Goal: Task Accomplishment & Management: Use online tool/utility

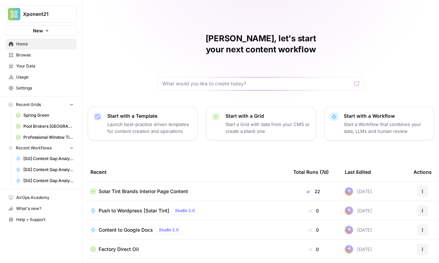
click at [45, 126] on span "Pool Brokers [GEOGRAPHIC_DATA]" at bounding box center [48, 126] width 50 height 6
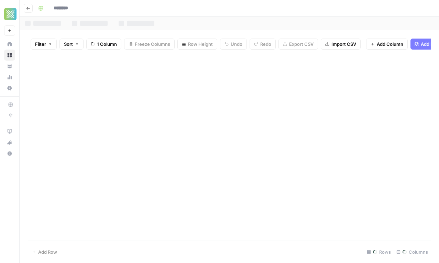
type input "**********"
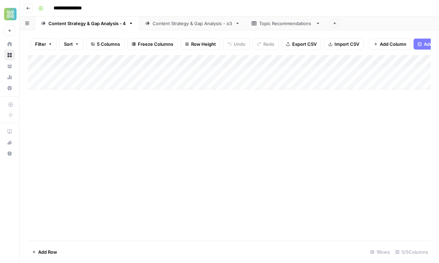
click at [276, 25] on div "Topic Recommendations" at bounding box center [286, 23] width 54 height 7
click at [193, 23] on div "Content Strategy & Gap Analysis - o3" at bounding box center [193, 23] width 80 height 7
click at [27, 9] on icon "button" at bounding box center [28, 8] width 4 height 4
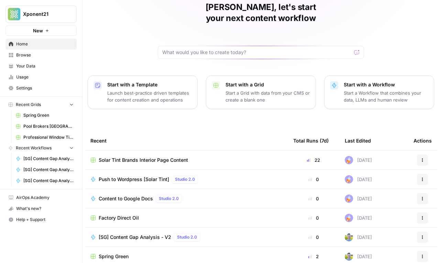
scroll to position [47, 0]
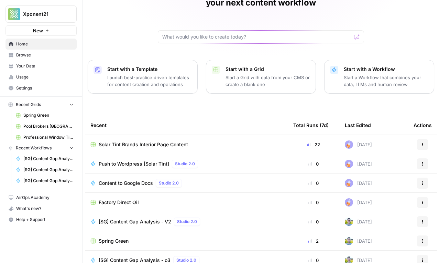
click at [33, 55] on span "Browse" at bounding box center [44, 55] width 57 height 6
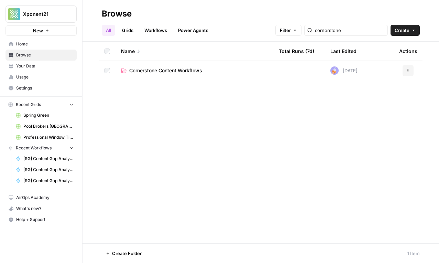
click at [148, 72] on span "Cornerstone Content Workflows" at bounding box center [165, 70] width 73 height 7
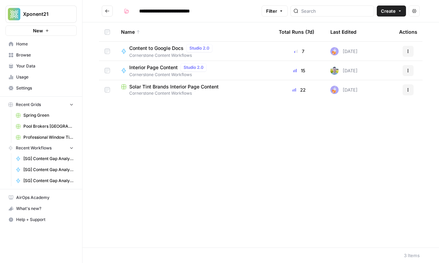
click at [109, 11] on icon "Go back" at bounding box center [107, 11] width 5 height 5
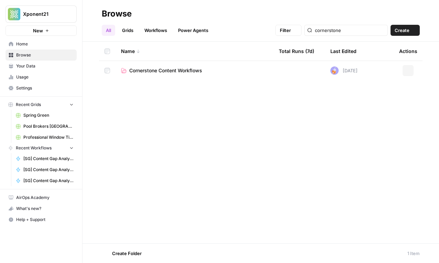
click at [109, 11] on div "Browse" at bounding box center [117, 13] width 30 height 11
click at [130, 31] on link "Grids" at bounding box center [128, 30] width 20 height 11
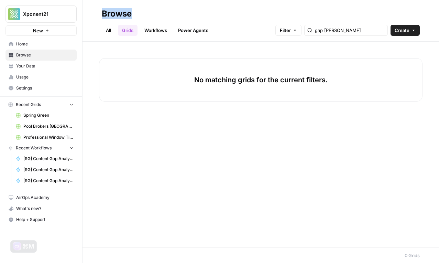
click at [107, 32] on link "All" at bounding box center [108, 30] width 13 height 11
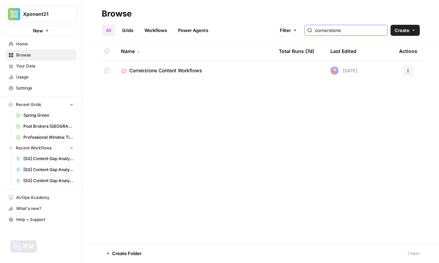
click at [364, 30] on input "cornerstone" at bounding box center [350, 30] width 70 height 7
type input "pool"
click at [163, 68] on span "Pool Brokers [GEOGRAPHIC_DATA]" at bounding box center [168, 70] width 79 height 7
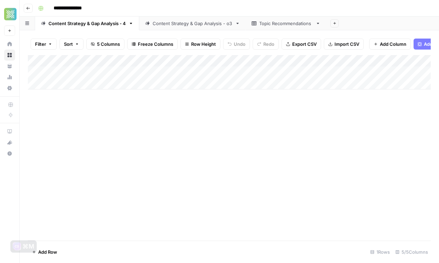
click at [164, 22] on div "Content Strategy & Gap Analysis - o3" at bounding box center [193, 23] width 80 height 7
click at [261, 25] on div "Topic Recommendations" at bounding box center [286, 23] width 54 height 7
click at [26, 5] on button "Go back" at bounding box center [28, 8] width 9 height 9
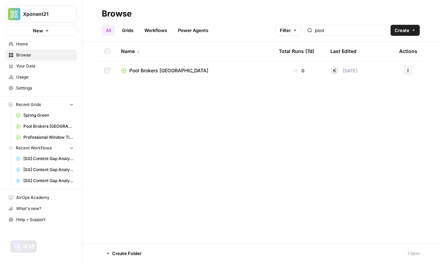
click at [149, 27] on link "Workflows" at bounding box center [155, 30] width 31 height 11
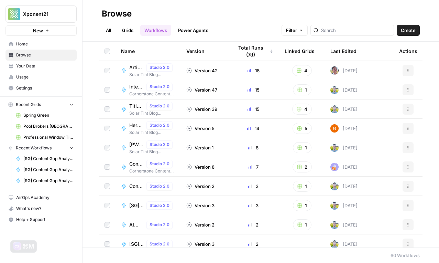
click at [103, 30] on link "All" at bounding box center [108, 30] width 13 height 11
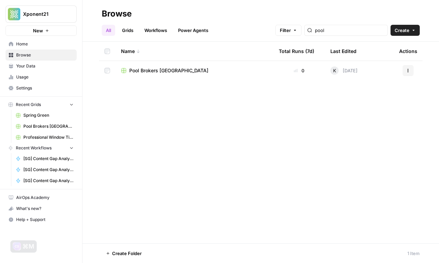
click at [37, 67] on span "Your Data" at bounding box center [44, 66] width 57 height 6
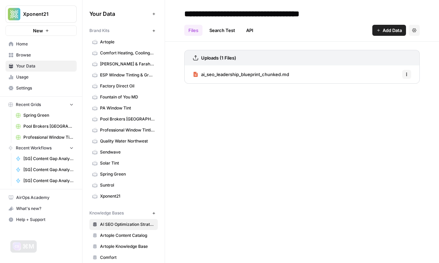
click at [37, 57] on span "Browse" at bounding box center [44, 55] width 57 height 6
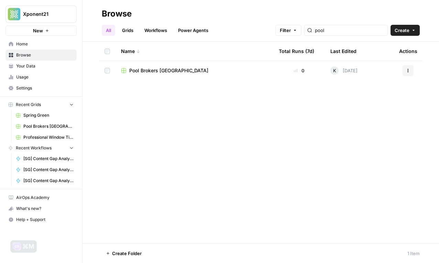
click at [106, 26] on link "All" at bounding box center [108, 30] width 13 height 11
click at [336, 28] on input "pool" at bounding box center [350, 30] width 70 height 7
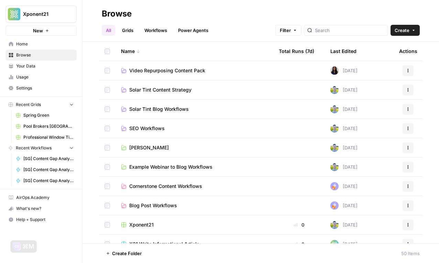
click at [245, 26] on div "All Grids Workflows Power Agents Filter Create" at bounding box center [261, 27] width 318 height 17
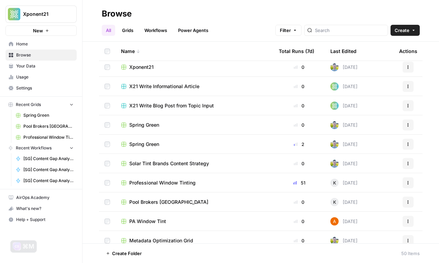
scroll to position [179, 0]
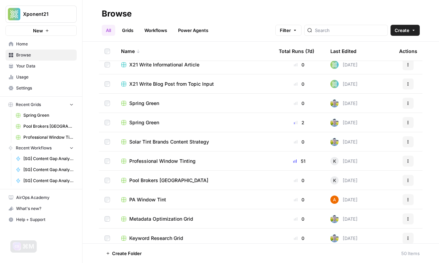
click at [146, 179] on span "Pool Brokers [GEOGRAPHIC_DATA]" at bounding box center [168, 180] width 79 height 7
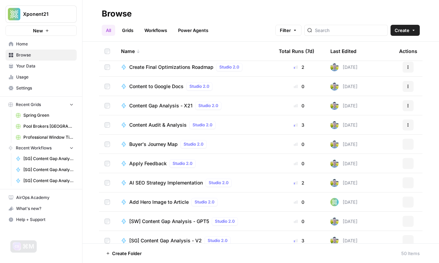
scroll to position [662, 0]
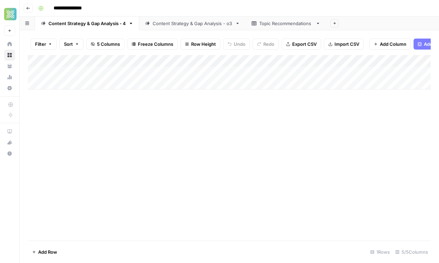
click at [180, 24] on div "Content Strategy & Gap Analysis - o3" at bounding box center [193, 23] width 80 height 7
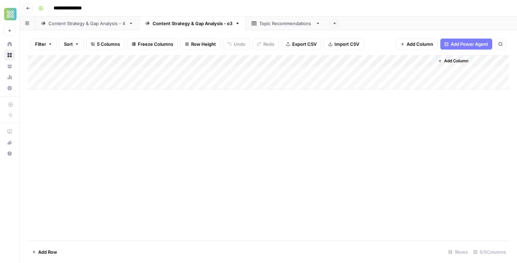
click at [267, 23] on div "Topic Recommendations" at bounding box center [286, 23] width 54 height 7
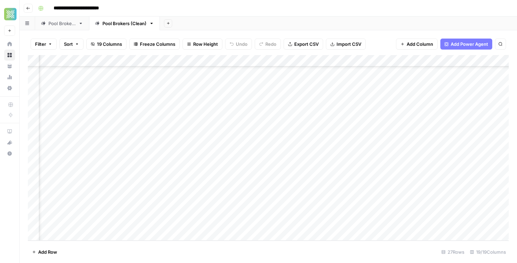
scroll to position [153, 880]
type input "*****"
click at [245, 174] on div "Add Column" at bounding box center [268, 147] width 481 height 185
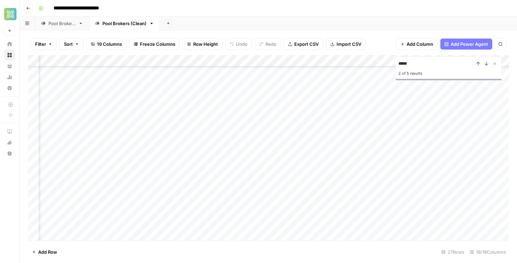
click at [383, 179] on div "Add Column" at bounding box center [268, 147] width 481 height 185
click at [494, 63] on icon "Close Search" at bounding box center [495, 64] width 6 height 6
type input "*****"
click at [145, 229] on div "Add Column" at bounding box center [268, 147] width 481 height 185
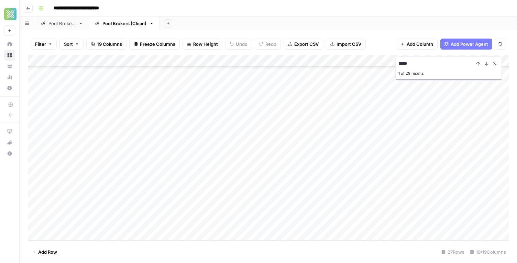
scroll to position [165, 0]
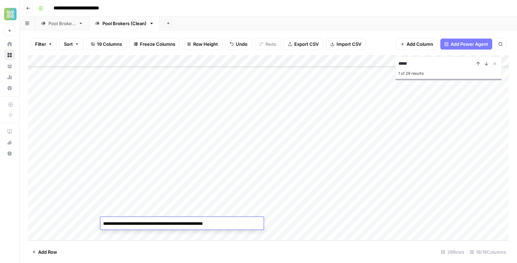
type textarea "**********"
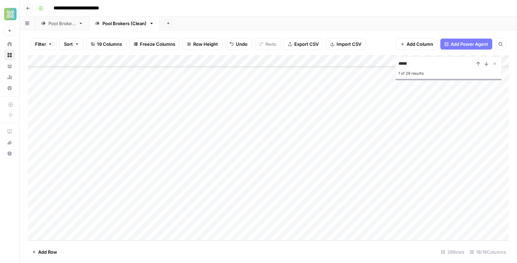
click at [82, 221] on div "Add Column" at bounding box center [268, 147] width 481 height 185
type textarea "**********"
click at [290, 224] on div "Add Column" at bounding box center [268, 147] width 481 height 185
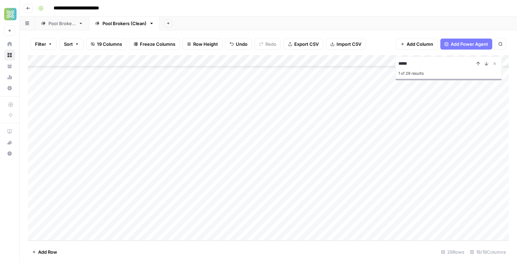
click at [290, 209] on div "Add Column" at bounding box center [268, 147] width 481 height 185
click at [286, 224] on div "Add Column" at bounding box center [268, 147] width 481 height 185
click at [341, 202] on div "Add Column" at bounding box center [268, 147] width 481 height 185
click at [334, 221] on div "Add Column" at bounding box center [268, 147] width 481 height 185
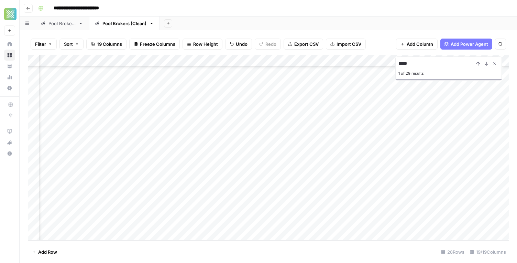
click at [347, 225] on div "Add Column" at bounding box center [268, 147] width 481 height 185
click at [416, 61] on input "*****" at bounding box center [437, 64] width 76 height 8
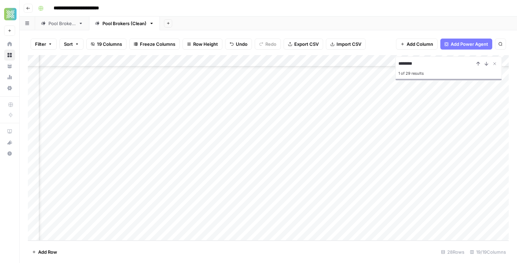
type input "********"
click at [221, 149] on div "Add Column" at bounding box center [268, 147] width 481 height 185
click at [187, 87] on div "Add Column" at bounding box center [268, 147] width 481 height 185
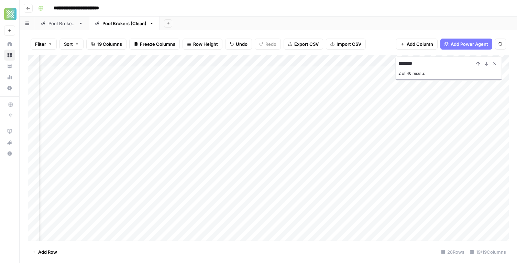
scroll to position [0, 842]
click at [400, 86] on div "Add Column" at bounding box center [268, 147] width 481 height 185
click at [495, 63] on icon "Close Search" at bounding box center [495, 64] width 2 height 2
click at [246, 84] on div "Add Column" at bounding box center [268, 147] width 481 height 185
click at [281, 84] on div "Add Column" at bounding box center [268, 147] width 481 height 185
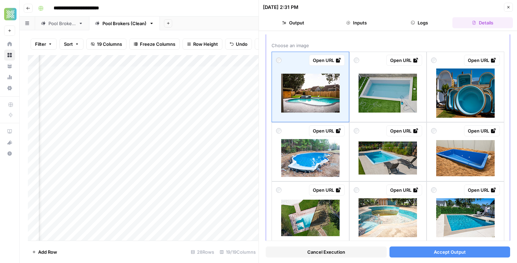
scroll to position [25, 0]
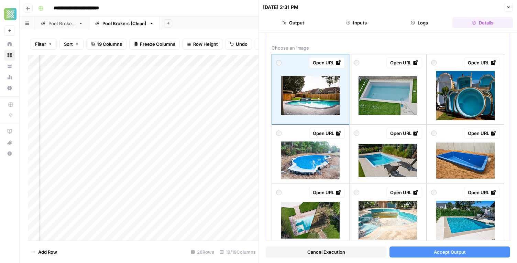
click at [284, 133] on div "Open URL" at bounding box center [310, 133] width 69 height 11
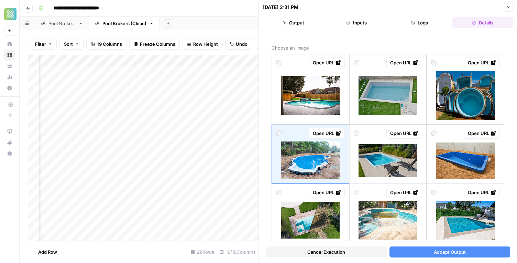
click at [438, 252] on span "Accept Output" at bounding box center [450, 251] width 32 height 7
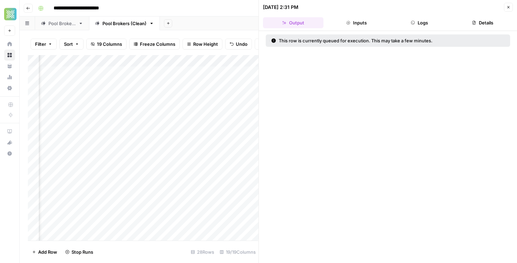
click at [507, 9] on icon "button" at bounding box center [509, 7] width 4 height 4
